Goal: Answer question/provide support: Share knowledge or assist other users

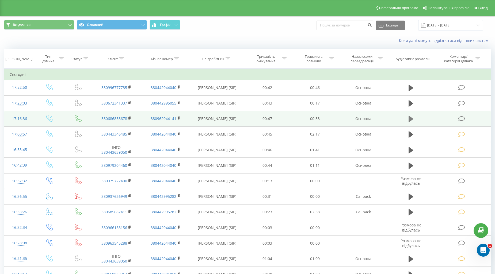
click at [407, 120] on button at bounding box center [411, 119] width 8 height 8
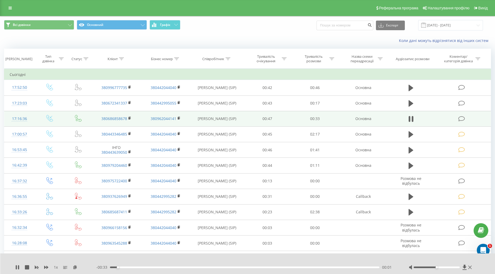
click at [465, 117] on icon at bounding box center [462, 119] width 7 height 6
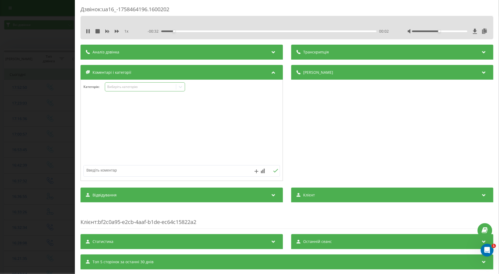
click at [122, 86] on div "Виберіть категорію" at bounding box center [140, 87] width 67 height 4
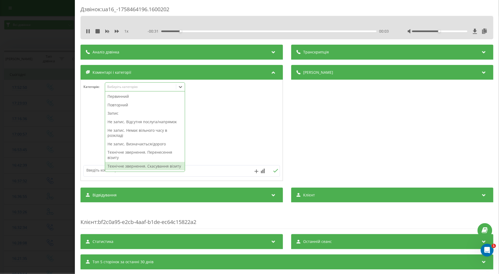
click at [136, 166] on div "Технічне звернення. Скасування візиту" at bounding box center [145, 166] width 80 height 9
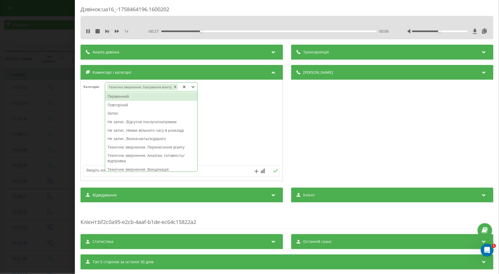
click at [119, 105] on div "Повторний" at bounding box center [151, 105] width 92 height 9
click at [88, 114] on div at bounding box center [182, 131] width 202 height 64
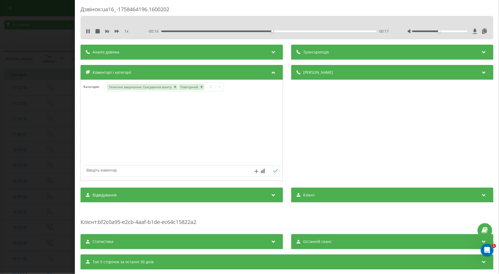
click at [54, 118] on div "Дзвінок : ua16_-1758464196.1600202 1 x - 00:16 00:17 00:17 Транскрипція Для AI-…" at bounding box center [249, 137] width 499 height 274
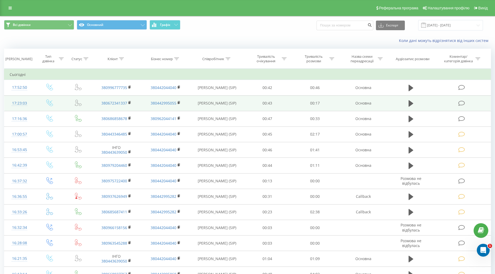
click at [460, 103] on icon at bounding box center [462, 104] width 7 height 6
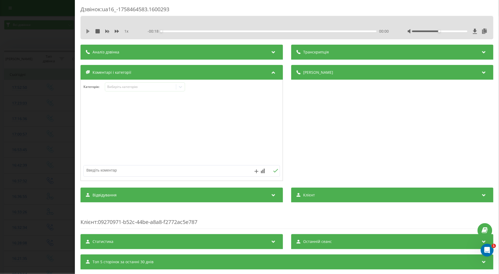
click at [87, 29] on icon at bounding box center [88, 31] width 4 height 4
click at [117, 32] on icon at bounding box center [117, 31] width 4 height 3
click at [132, 88] on div "Виберіть категорію" at bounding box center [140, 87] width 67 height 4
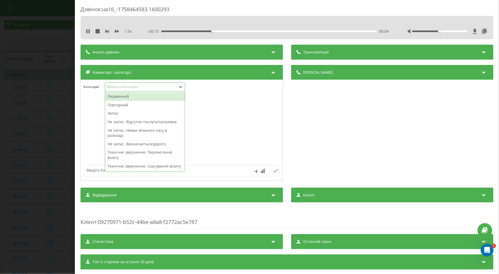
click at [143, 169] on div "Технічне звернення. Скасування візиту" at bounding box center [145, 166] width 80 height 9
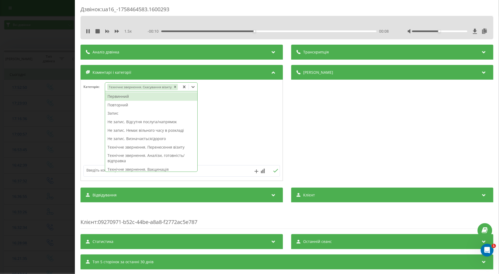
click at [124, 105] on div "Повторний" at bounding box center [151, 105] width 92 height 9
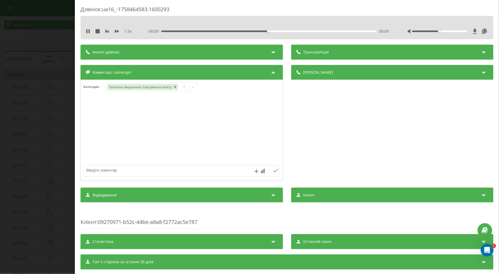
click at [92, 111] on div at bounding box center [182, 131] width 202 height 64
click at [59, 122] on div "Дзвінок : ua16_-1758464583.1600293 1.5 x - 00:06 00:12 00:12 Транскрипція Для A…" at bounding box center [249, 137] width 499 height 274
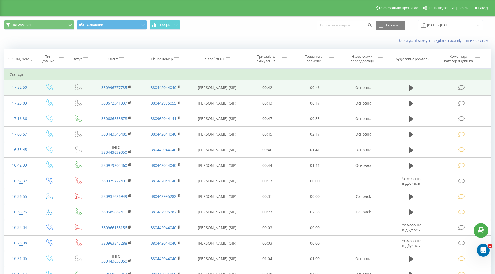
click at [461, 87] on icon at bounding box center [462, 88] width 7 height 6
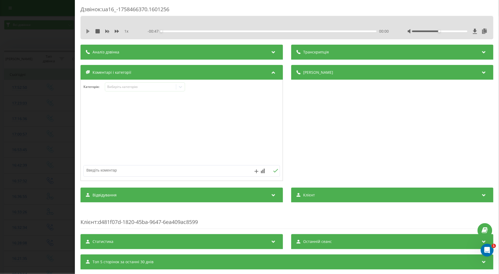
click at [87, 31] on icon at bounding box center [87, 31] width 3 height 4
click at [117, 31] on icon at bounding box center [117, 31] width 4 height 4
click at [123, 90] on div "Виберіть категорію" at bounding box center [145, 86] width 80 height 9
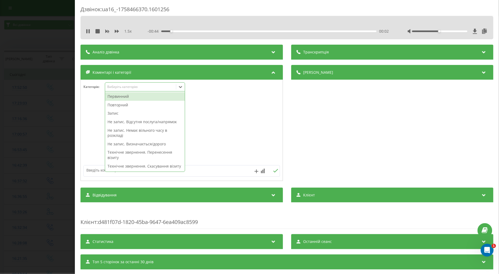
click at [126, 88] on div "Виберіть категорію" at bounding box center [140, 87] width 67 height 4
click at [129, 89] on div "Виберіть категорію" at bounding box center [140, 87] width 67 height 4
click at [129, 105] on div "Повторний" at bounding box center [145, 105] width 80 height 9
click at [90, 175] on textarea at bounding box center [162, 171] width 157 height 10
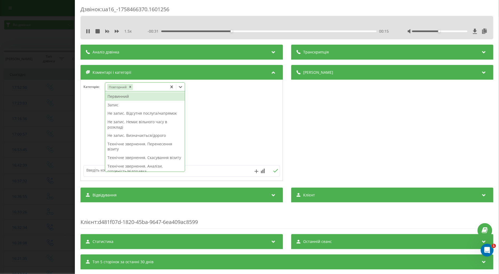
click at [146, 90] on div "Повторний" at bounding box center [136, 87] width 62 height 8
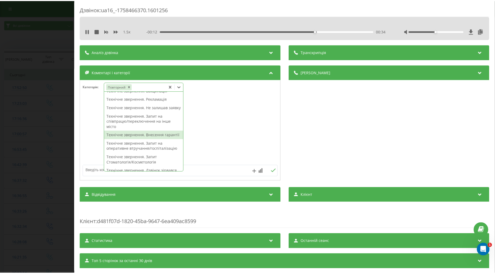
scroll to position [59, 0]
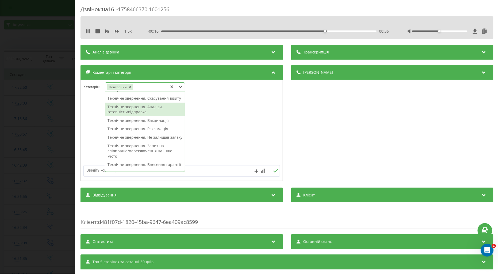
click at [137, 116] on div "Технічне звернення. Аналізи, готовність/відправка" at bounding box center [145, 110] width 80 height 14
click at [99, 125] on div at bounding box center [182, 131] width 202 height 64
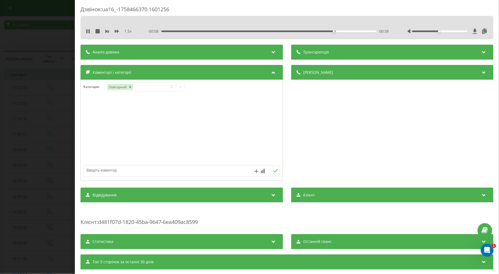
click at [52, 130] on div "Дзвінок : ua16_-1758466370.1601256 1.5 x - 00:08 00:38 00:38 Транскрипція Для A…" at bounding box center [249, 137] width 499 height 274
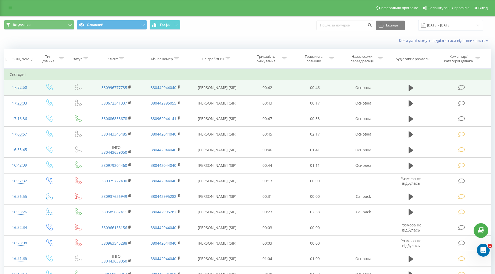
click at [460, 85] on icon at bounding box center [462, 88] width 7 height 6
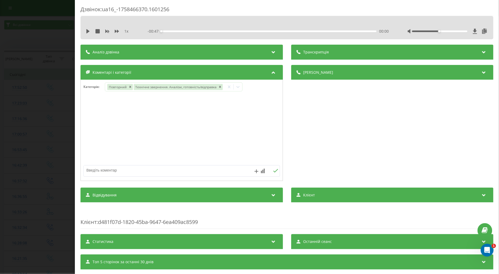
click at [39, 97] on div "Дзвінок : ua16_-1758466370.1601256 1 x - 00:47 00:00 00:00 Транскрипція Для AI-…" at bounding box center [249, 137] width 499 height 274
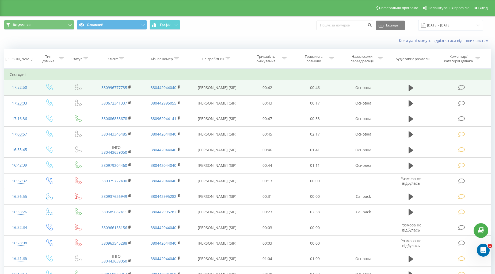
click at [461, 86] on icon at bounding box center [462, 88] width 7 height 6
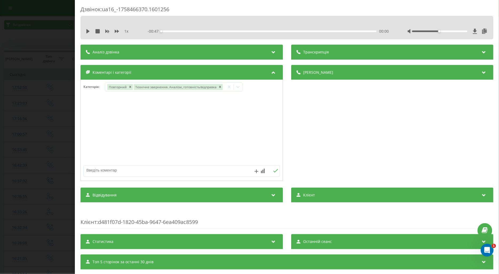
click at [58, 66] on div "Дзвінок : ua16_-1758466370.1601256 1 x - 00:47 00:00 00:00 Транскрипція Для AI-…" at bounding box center [249, 137] width 499 height 274
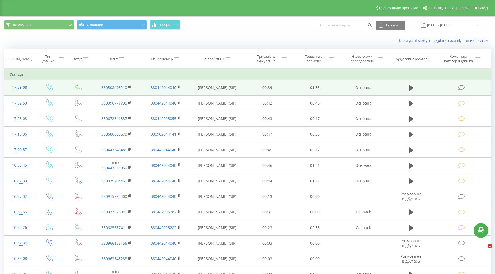
click at [460, 87] on icon at bounding box center [462, 88] width 7 height 6
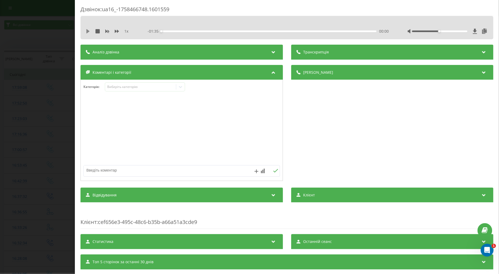
click at [88, 32] on icon at bounding box center [87, 31] width 3 height 4
click at [118, 31] on icon at bounding box center [117, 31] width 4 height 3
click at [122, 86] on div "Виберіть категорію" at bounding box center [140, 87] width 67 height 4
click at [86, 32] on icon at bounding box center [88, 31] width 4 height 4
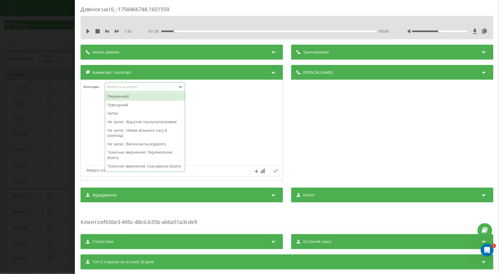
click at [122, 86] on div "Виберіть категорію" at bounding box center [140, 87] width 67 height 4
click at [119, 105] on div "Повторний" at bounding box center [145, 105] width 80 height 9
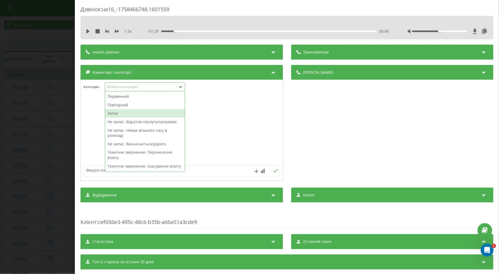
click at [95, 137] on div at bounding box center [182, 131] width 202 height 64
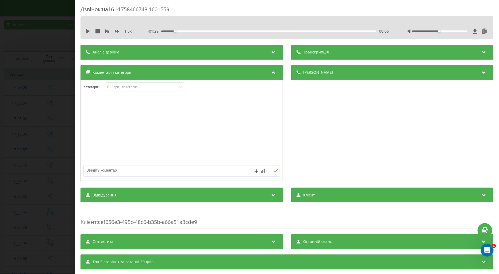
click at [103, 170] on textarea at bounding box center [162, 171] width 157 height 10
click at [103, 172] on textarea at bounding box center [162, 171] width 157 height 10
type textarea "поточ по візиту"
click at [274, 172] on icon at bounding box center [275, 171] width 5 height 4
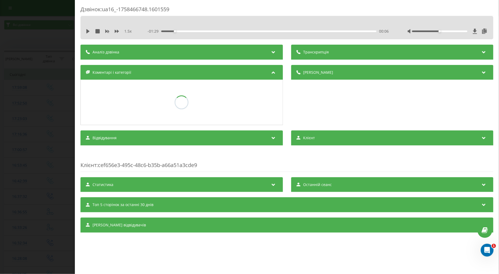
click at [55, 147] on div "Дзвінок : ua16_-1758466748.1601559 1.5 x - 01:29 00:06 00:06 Транскрипція Для A…" at bounding box center [249, 137] width 499 height 274
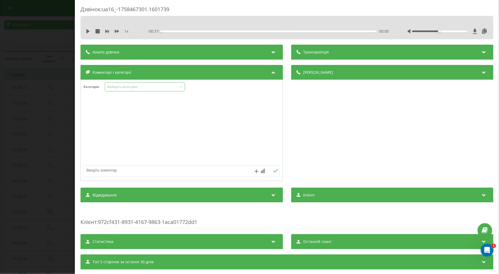
click at [112, 85] on div "Виберіть категорію" at bounding box center [140, 87] width 67 height 4
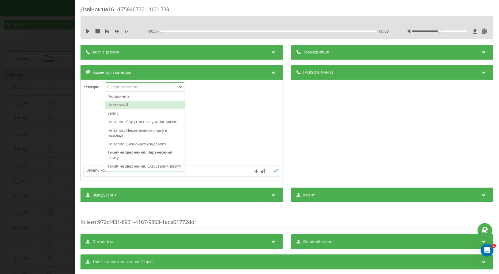
click at [118, 106] on div "Повторний" at bounding box center [145, 105] width 80 height 9
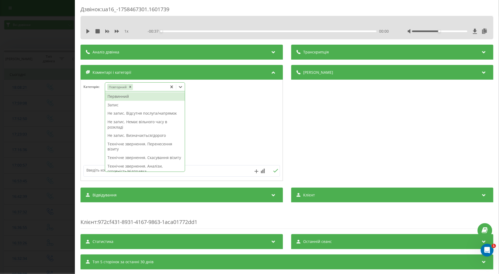
click at [122, 97] on div "Первинний" at bounding box center [145, 96] width 80 height 9
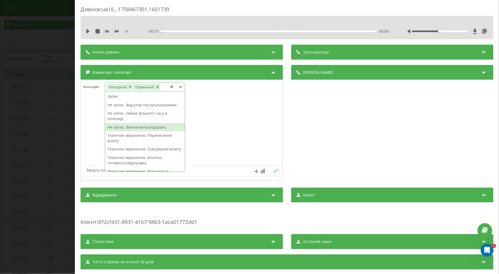
click at [145, 128] on div "Не запис. Визначається/дорого" at bounding box center [145, 127] width 80 height 9
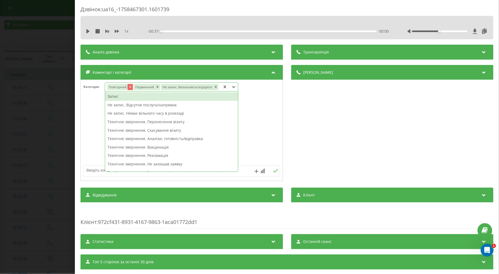
click at [131, 86] on icon "Remove Повторний" at bounding box center [130, 87] width 4 height 4
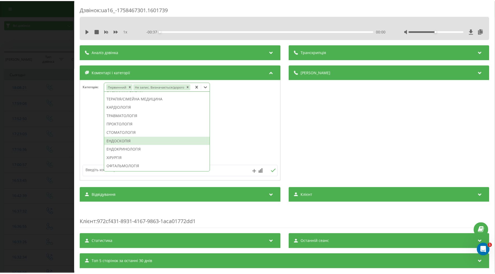
scroll to position [238, 0]
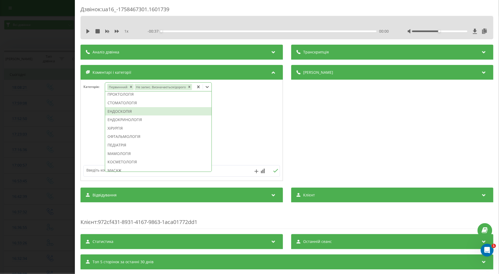
click at [129, 111] on div "ЕНДОСКОПІЯ" at bounding box center [158, 111] width 107 height 9
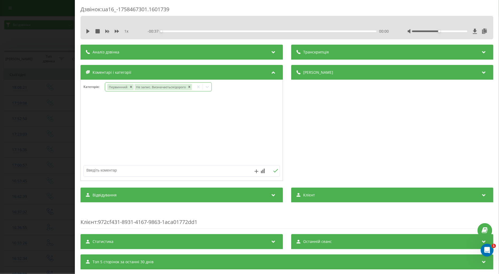
click at [92, 123] on div at bounding box center [182, 131] width 202 height 64
click at [44, 149] on div "Дзвінок : ua16_-1758467301.1601739 1 x - 00:37 00:00 00:00 Транскрипція Для AI-…" at bounding box center [249, 137] width 499 height 274
click at [114, 86] on div "Виберіть категорію" at bounding box center [140, 87] width 67 height 4
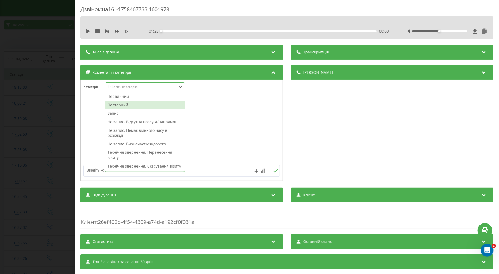
click at [116, 107] on div "Повторний" at bounding box center [145, 105] width 80 height 9
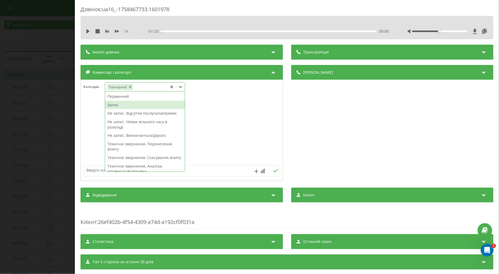
click at [111, 105] on div "Запис" at bounding box center [145, 105] width 80 height 9
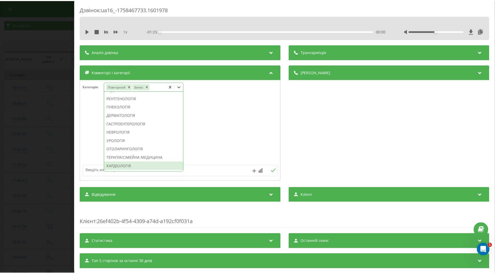
scroll to position [200, 0]
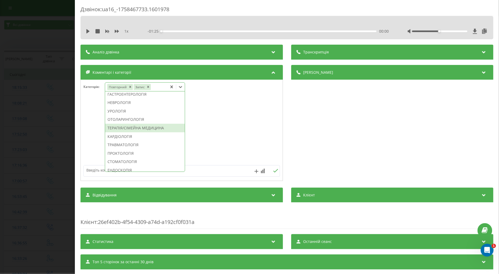
click at [146, 133] on div "ТЕРАПІЯ/СІМЕЙНА МЕДИЦИНА" at bounding box center [145, 128] width 80 height 9
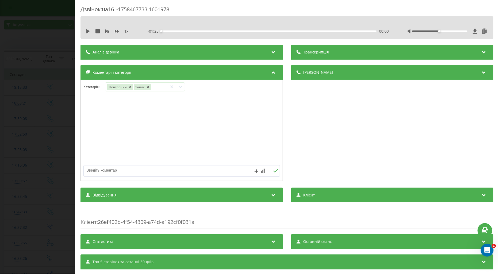
click at [96, 143] on div at bounding box center [182, 131] width 202 height 64
click at [54, 141] on div "Дзвінок : ua16_-1758467733.1601978 1 x - 01:25 00:00 00:00 Транскрипція Для AI-…" at bounding box center [249, 137] width 499 height 274
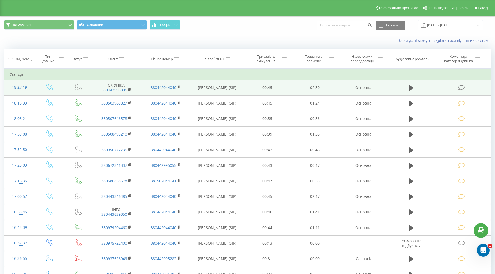
click at [459, 89] on icon at bounding box center [462, 88] width 7 height 6
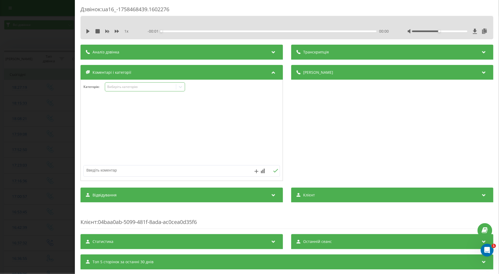
click at [113, 85] on div "Виберіть категорію" at bounding box center [140, 87] width 71 height 5
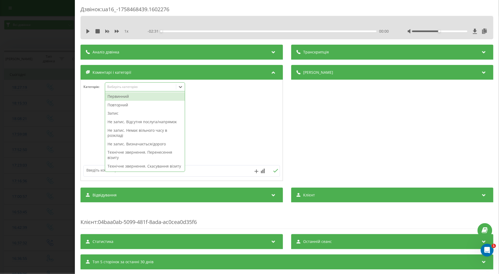
click at [115, 99] on div "Первинний" at bounding box center [145, 96] width 80 height 9
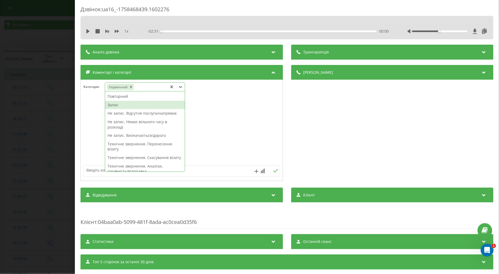
click at [115, 105] on div "Запис" at bounding box center [145, 105] width 80 height 9
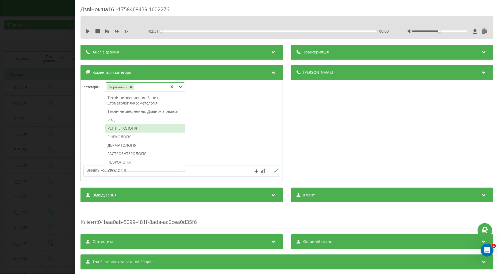
scroll to position [170, 0]
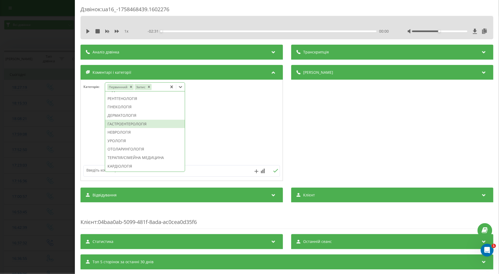
click at [125, 128] on div "ГАСТРОЕНТЕРОЛОГІЯ" at bounding box center [145, 124] width 80 height 9
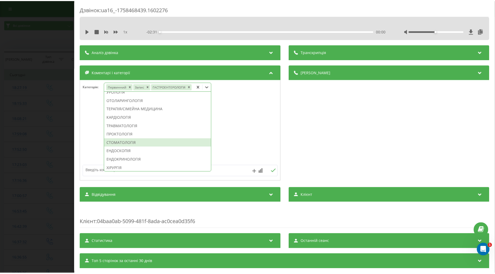
scroll to position [214, 0]
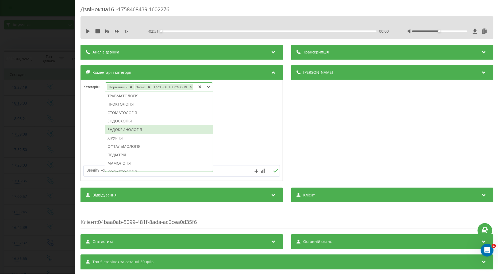
click at [123, 134] on div "ЕНДОКРИНОЛОГІЯ" at bounding box center [159, 130] width 108 height 9
click at [92, 128] on div at bounding box center [182, 131] width 202 height 64
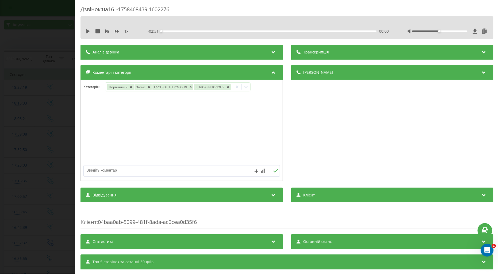
click at [54, 135] on div "Дзвінок : ua16_-1758468439.1602276 1 x - 02:31 00:00 00:00 Транскрипція Для AI-…" at bounding box center [249, 137] width 499 height 274
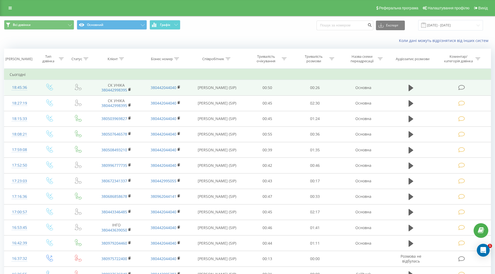
click at [460, 87] on icon at bounding box center [462, 88] width 7 height 6
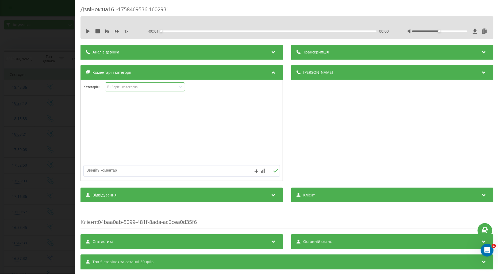
click at [110, 88] on div "Виберіть категорію" at bounding box center [140, 87] width 67 height 4
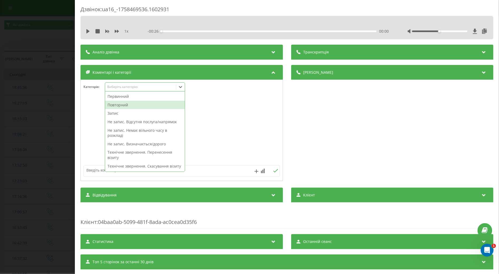
click at [123, 106] on div "Повторний" at bounding box center [145, 105] width 80 height 9
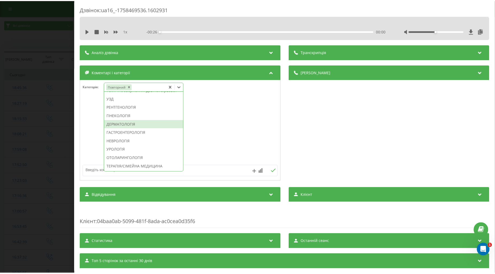
scroll to position [199, 0]
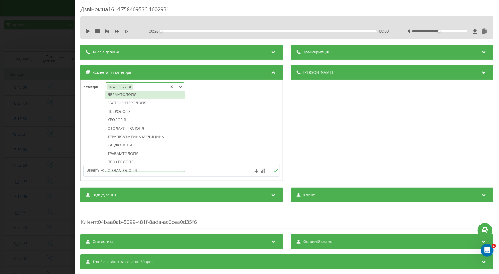
click at [127, 99] on div "ДЕРМАТОЛОГІЯ" at bounding box center [145, 94] width 80 height 9
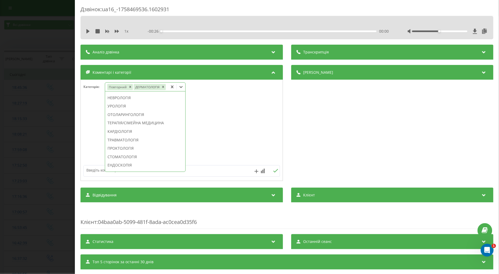
click at [94, 169] on textarea at bounding box center [162, 171] width 157 height 10
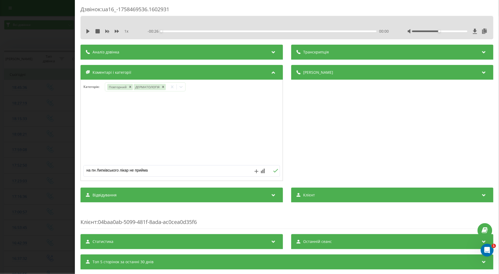
type textarea "на пн Липківського лікар не приймає"
click at [275, 173] on icon at bounding box center [275, 171] width 5 height 4
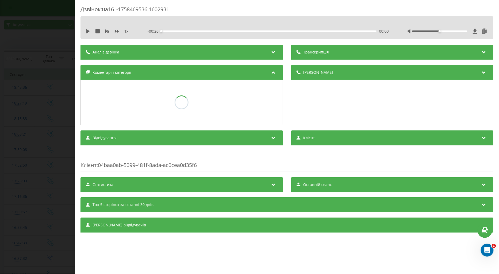
click at [44, 122] on div "Дзвінок : ua16_-1758469536.1602931 1 x - 00:26 00:00 00:00 Транскрипція Для AI-…" at bounding box center [249, 137] width 499 height 274
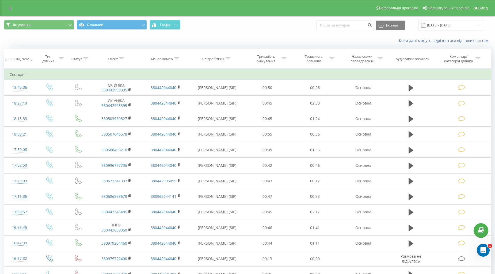
click at [10, 12] on div "Реферальна програма Налаштування профілю Вихід" at bounding box center [247, 8] width 495 height 16
click at [12, 7] on link at bounding box center [10, 7] width 10 height 7
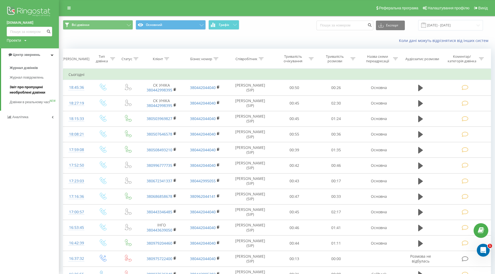
click at [33, 91] on span "Звіт про пропущені необроблені дзвінки" at bounding box center [33, 90] width 47 height 11
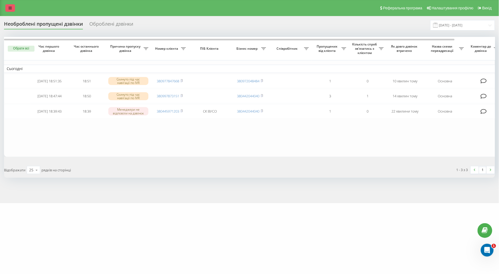
click at [9, 7] on icon at bounding box center [10, 8] width 3 height 4
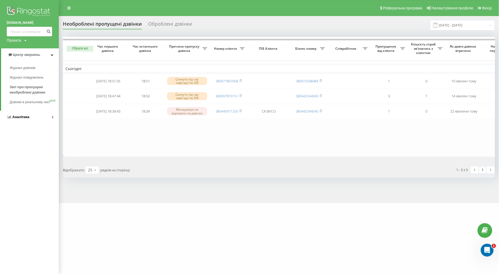
click at [17, 119] on span "Аналiтика" at bounding box center [20, 117] width 17 height 4
click at [17, 82] on span "Співробітники у реальному часі" at bounding box center [30, 83] width 41 height 11
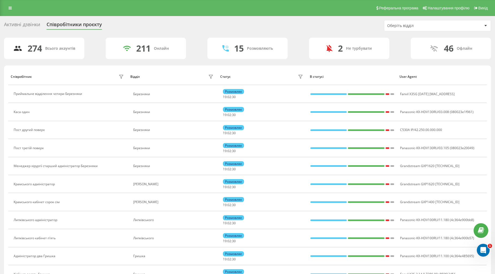
click at [23, 27] on div "Активні дзвінки" at bounding box center [22, 26] width 36 height 8
click at [21, 23] on div "Активні дзвінки" at bounding box center [22, 26] width 36 height 8
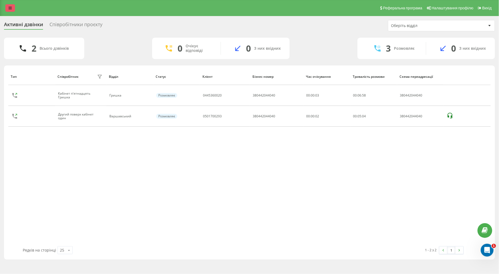
click at [12, 8] on link at bounding box center [10, 7] width 10 height 7
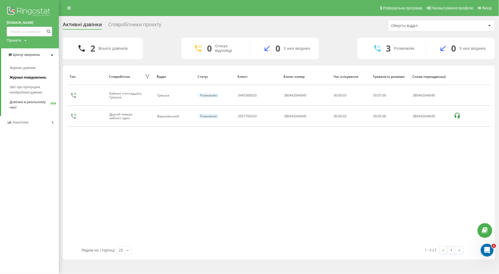
click at [19, 77] on span "Журнал повідомлень" at bounding box center [28, 77] width 37 height 5
click at [20, 77] on span "Журнал повідомлень" at bounding box center [28, 77] width 37 height 5
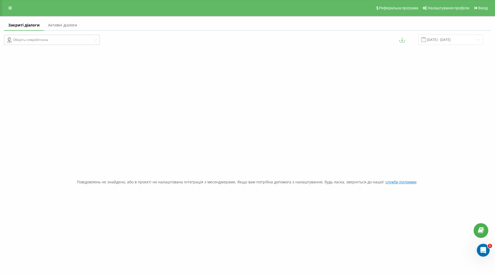
click at [11, 12] on div "Реферальна програма Налаштування профілю Вихід" at bounding box center [247, 8] width 495 height 16
click at [9, 9] on icon at bounding box center [10, 8] width 3 height 4
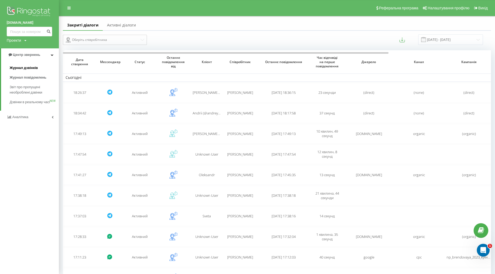
click at [15, 70] on span "Журнал дзвінків" at bounding box center [24, 67] width 28 height 5
click at [16, 67] on span "Журнал дзвінків" at bounding box center [24, 67] width 28 height 5
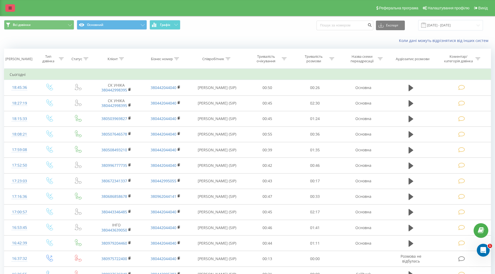
click at [10, 8] on icon at bounding box center [10, 8] width 3 height 4
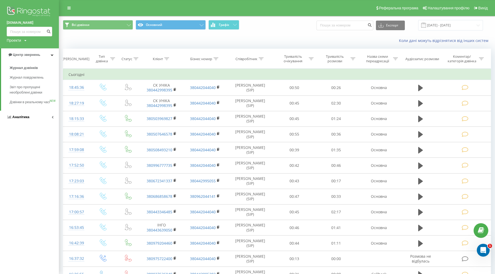
click at [20, 119] on span "Аналiтика" at bounding box center [20, 117] width 17 height 4
click at [23, 84] on span "Співробітники у реальному часі" at bounding box center [30, 83] width 41 height 11
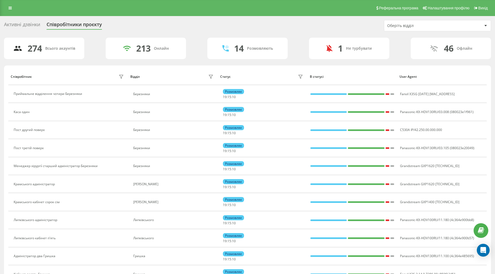
click at [19, 23] on div "Активні дзвінки" at bounding box center [22, 26] width 36 height 8
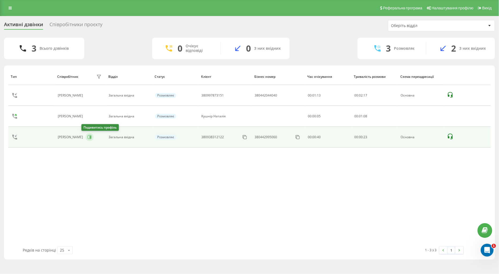
click at [90, 138] on icon at bounding box center [90, 137] width 1 height 3
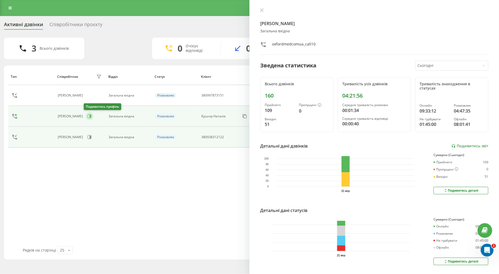
click at [90, 116] on icon at bounding box center [90, 116] width 1 height 3
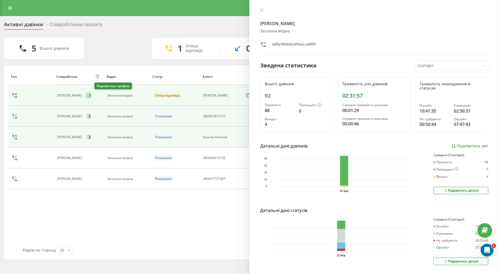
click at [91, 94] on icon at bounding box center [89, 95] width 4 height 4
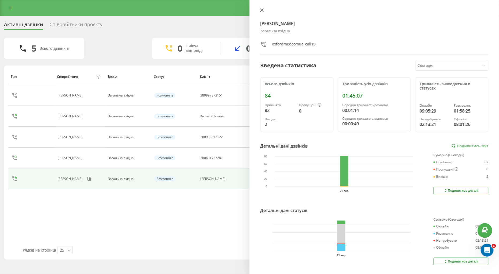
click at [263, 10] on icon at bounding box center [262, 10] width 4 height 4
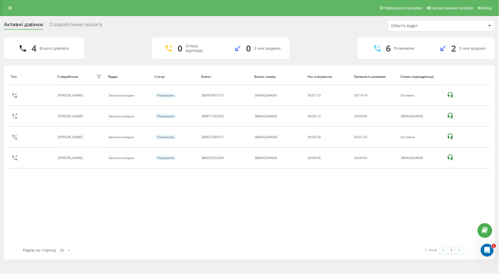
click at [90, 160] on button at bounding box center [89, 158] width 6 height 7
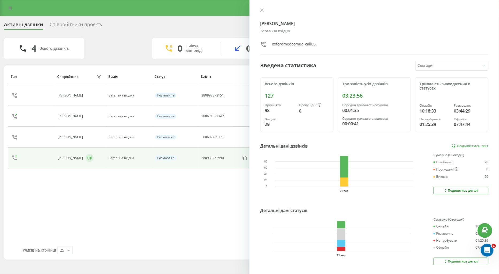
click at [86, 159] on button at bounding box center [90, 158] width 8 height 8
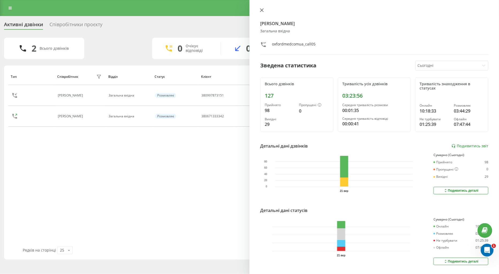
click at [263, 11] on icon at bounding box center [262, 10] width 4 height 4
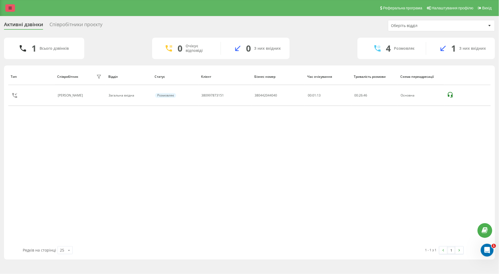
click at [12, 7] on link at bounding box center [10, 7] width 10 height 7
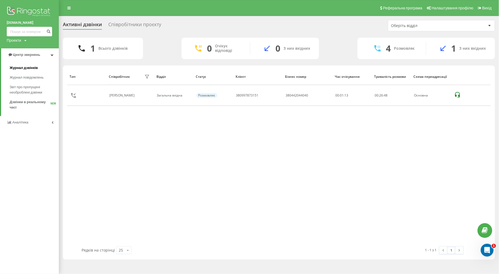
click at [28, 68] on span "Журнал дзвінків" at bounding box center [24, 67] width 28 height 5
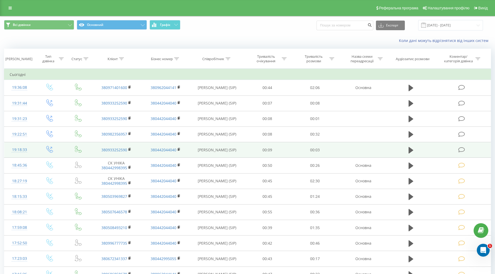
click at [460, 149] on icon at bounding box center [462, 150] width 7 height 6
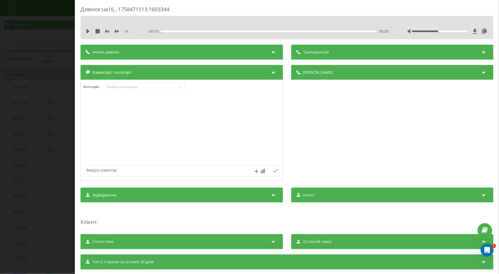
click at [100, 171] on textarea at bounding box center [162, 171] width 157 height 10
type textarea "тех питання"
click at [273, 172] on icon at bounding box center [275, 171] width 5 height 4
click at [31, 95] on div "Дзвінок : ua16_-1758471513.1603344 1 x - 00:03 00:00 00:00 Транскрипція Для AI-…" at bounding box center [249, 137] width 499 height 274
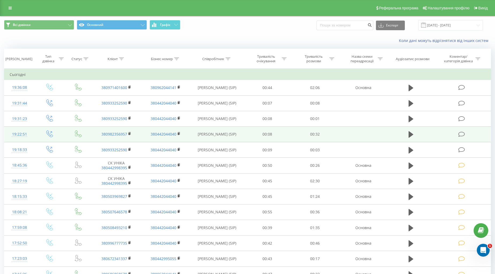
click at [462, 134] on icon at bounding box center [462, 135] width 7 height 6
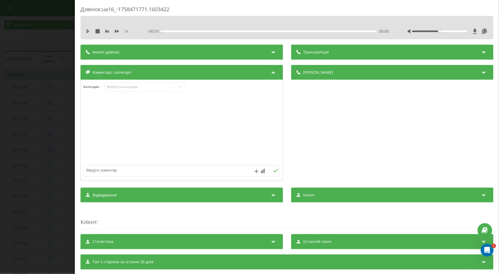
click at [88, 31] on icon at bounding box center [87, 31] width 3 height 4
click at [114, 33] on div "1 x" at bounding box center [110, 31] width 48 height 5
drag, startPoint x: 117, startPoint y: 87, endPoint x: 121, endPoint y: 88, distance: 3.6
click at [118, 88] on div "Виберіть категорію" at bounding box center [140, 87] width 67 height 4
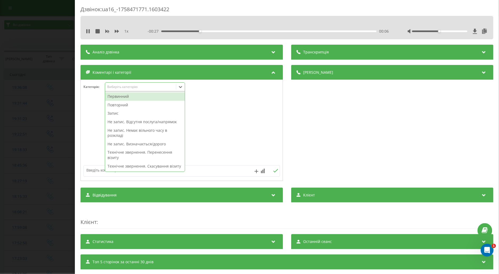
click at [127, 96] on div "Первинний" at bounding box center [145, 96] width 80 height 9
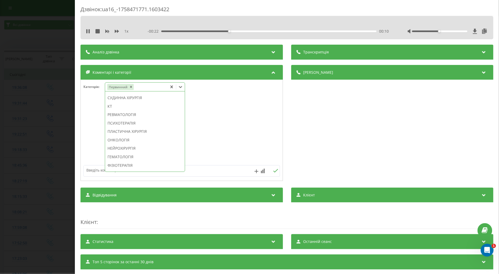
scroll to position [379, 0]
click at [111, 99] on div "КТ" at bounding box center [145, 99] width 80 height 9
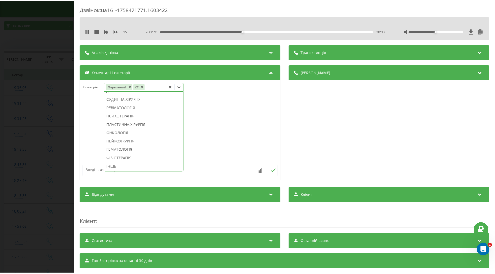
scroll to position [371, 0]
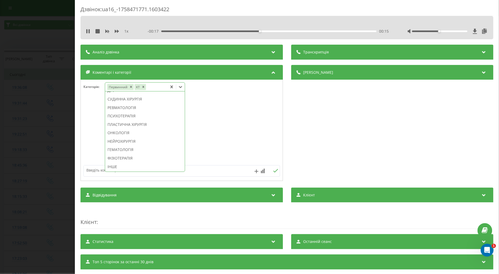
click at [93, 127] on div at bounding box center [182, 131] width 202 height 64
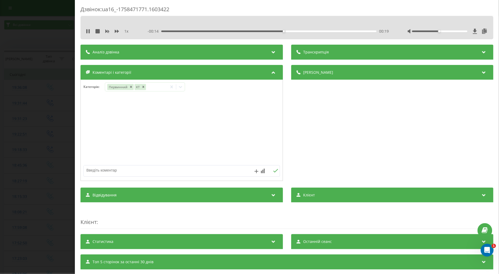
click at [89, 29] on div "1 x" at bounding box center [110, 31] width 48 height 5
click at [89, 30] on icon at bounding box center [89, 31] width 1 height 4
click at [181, 86] on icon at bounding box center [180, 86] width 5 height 5
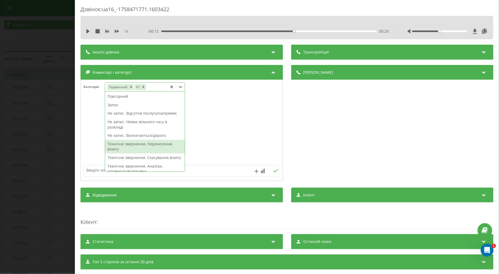
click at [95, 172] on textarea at bounding box center [162, 171] width 157 height 10
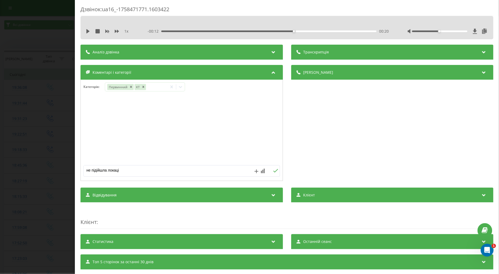
type textarea "не підійшла локація"
click at [274, 173] on icon at bounding box center [275, 171] width 5 height 4
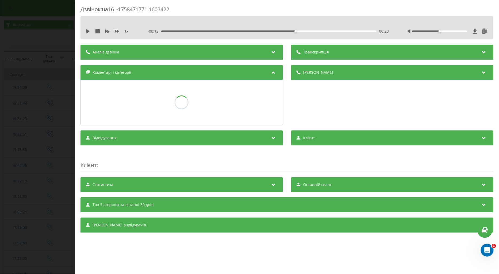
click at [17, 145] on div "Дзвінок : ua16_-1758471771.1603422 1 x - 00:12 00:20 00:20 Транскрипція Для AI-…" at bounding box center [249, 137] width 499 height 274
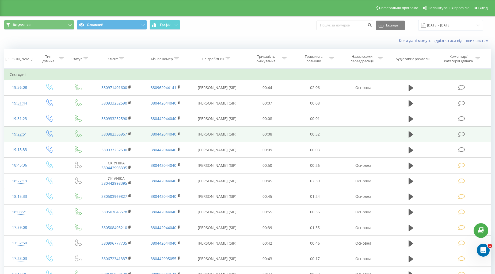
click at [463, 133] on icon at bounding box center [462, 135] width 7 height 6
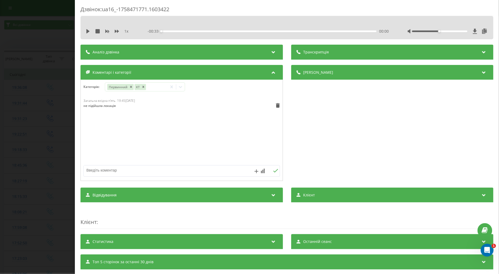
click at [67, 82] on div "Дзвінок : ua16_-1758471771.1603422 1 x - 00:33 00:00 00:00 Транскрипція Для AI-…" at bounding box center [249, 137] width 499 height 274
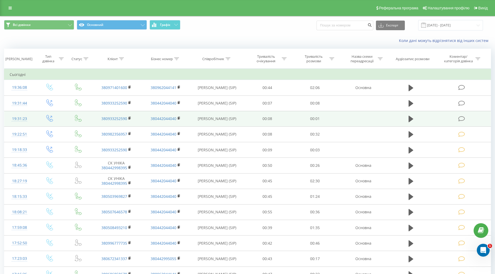
click at [460, 118] on icon at bounding box center [462, 119] width 7 height 6
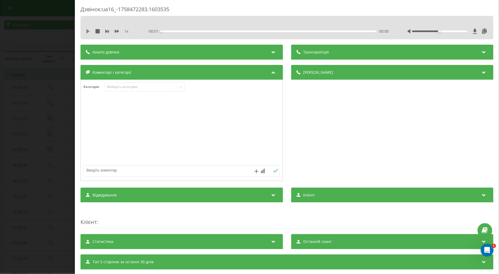
click at [90, 32] on icon at bounding box center [88, 31] width 4 height 4
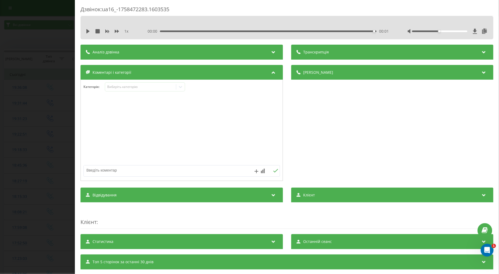
click at [100, 169] on textarea at bounding box center [162, 171] width 157 height 10
type textarea "тех пит"
click at [273, 172] on icon at bounding box center [275, 171] width 5 height 4
click at [50, 137] on div "Дзвінок : ua16_-1758472283.1603535 1 x 00:00 00:01 00:01 Транскрипція Для AI-ан…" at bounding box center [249, 137] width 499 height 274
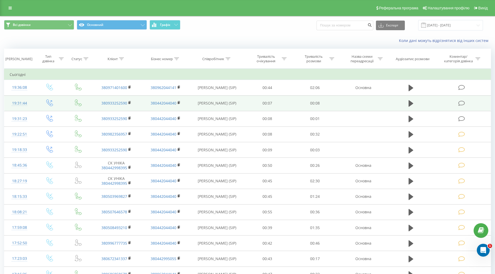
click at [463, 101] on icon at bounding box center [462, 104] width 7 height 6
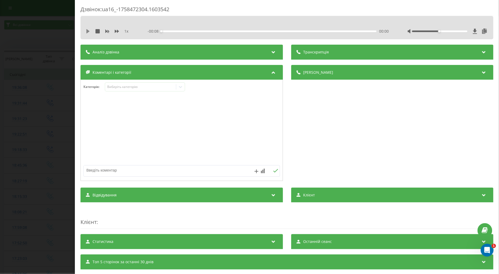
click at [86, 32] on icon at bounding box center [88, 31] width 4 height 4
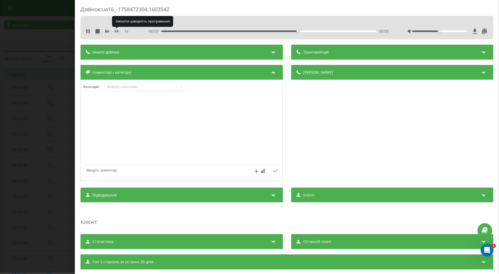
click at [117, 31] on icon at bounding box center [117, 31] width 4 height 3
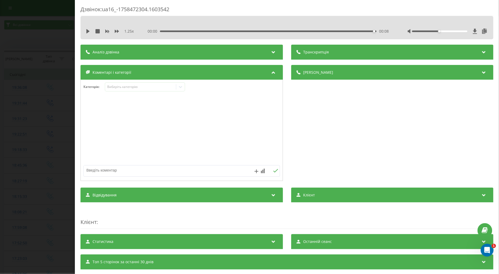
click at [105, 168] on textarea at bounding box center [162, 171] width 157 height 10
type textarea "тех питання"
click at [274, 170] on icon at bounding box center [275, 171] width 5 height 4
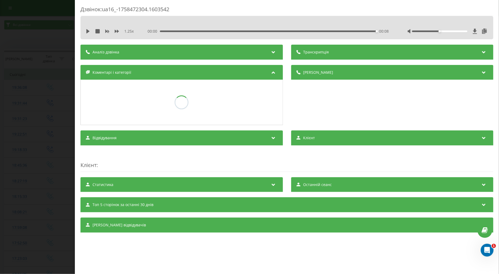
click at [62, 145] on div "Дзвінок : ua16_-1758472304.1603542 1.25 x 00:00 00:08 00:08 Транскрипція Для AI…" at bounding box center [249, 137] width 499 height 274
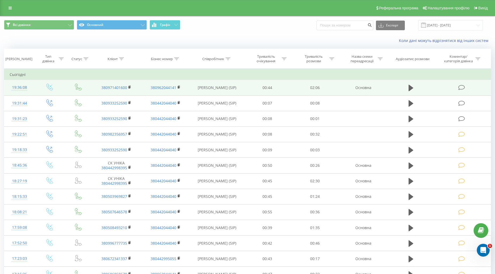
click at [461, 89] on icon at bounding box center [462, 88] width 7 height 6
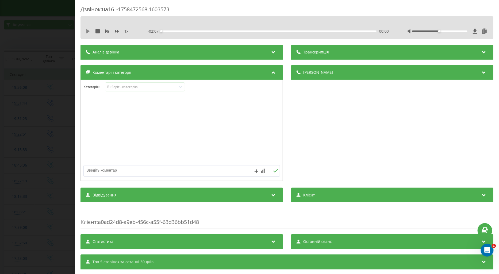
click at [87, 31] on icon at bounding box center [87, 31] width 3 height 4
click at [114, 31] on div "1 x" at bounding box center [110, 31] width 48 height 5
click at [116, 30] on icon at bounding box center [117, 31] width 4 height 4
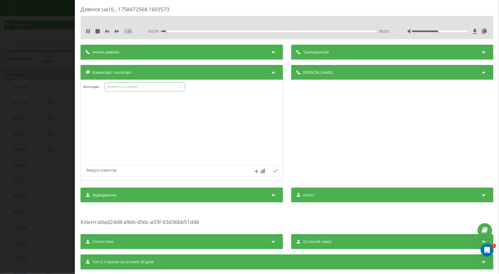
click at [115, 89] on div "Виберіть категорію" at bounding box center [140, 87] width 67 height 4
click at [89, 31] on icon at bounding box center [89, 31] width 1 height 4
click at [124, 87] on div "Виберіть категорію" at bounding box center [140, 87] width 67 height 4
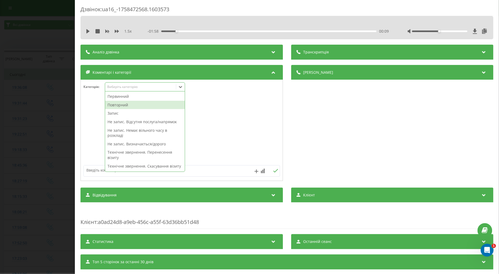
click at [118, 104] on div "Повторний" at bounding box center [145, 105] width 80 height 9
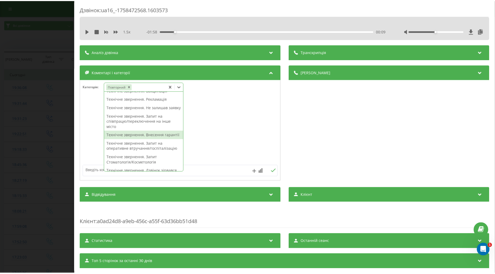
scroll to position [119, 0]
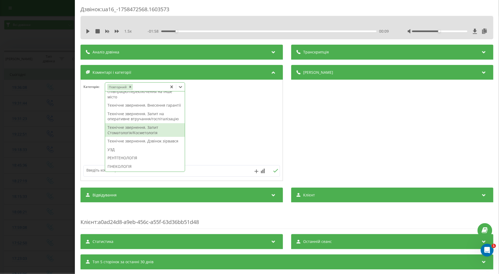
click at [132, 137] on div "Технічне звернення. Запит Стоматологія/Косметологія" at bounding box center [145, 130] width 80 height 14
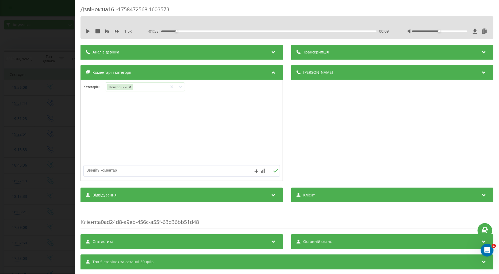
click at [88, 142] on div at bounding box center [182, 131] width 202 height 64
click at [61, 136] on div "Дзвінок : ua16_-1758472568.1603573 1.5 x - 01:58 00:09 00:09 Транскрипція Для A…" at bounding box center [249, 137] width 499 height 274
